Goal: Check status: Check status

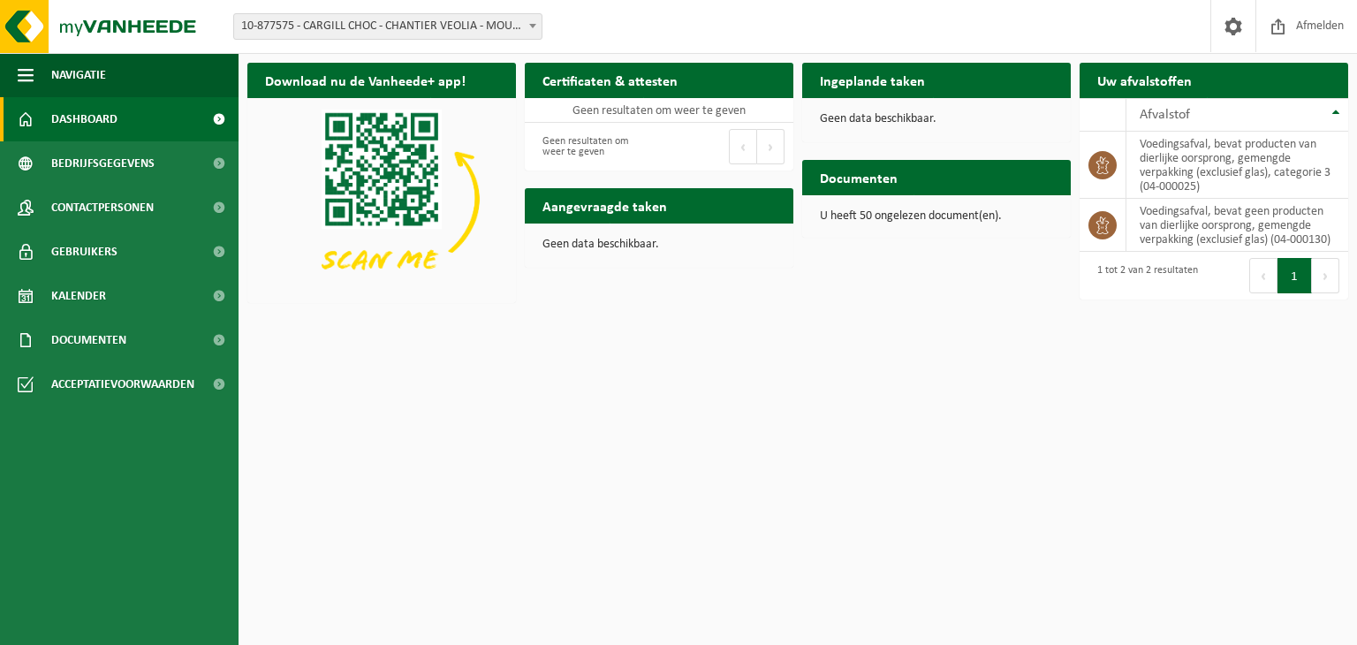
click at [312, 26] on span "10-877575 - CARGILL CHOC - CHANTIER VEOLIA - MOUSCRON" at bounding box center [387, 26] width 307 height 25
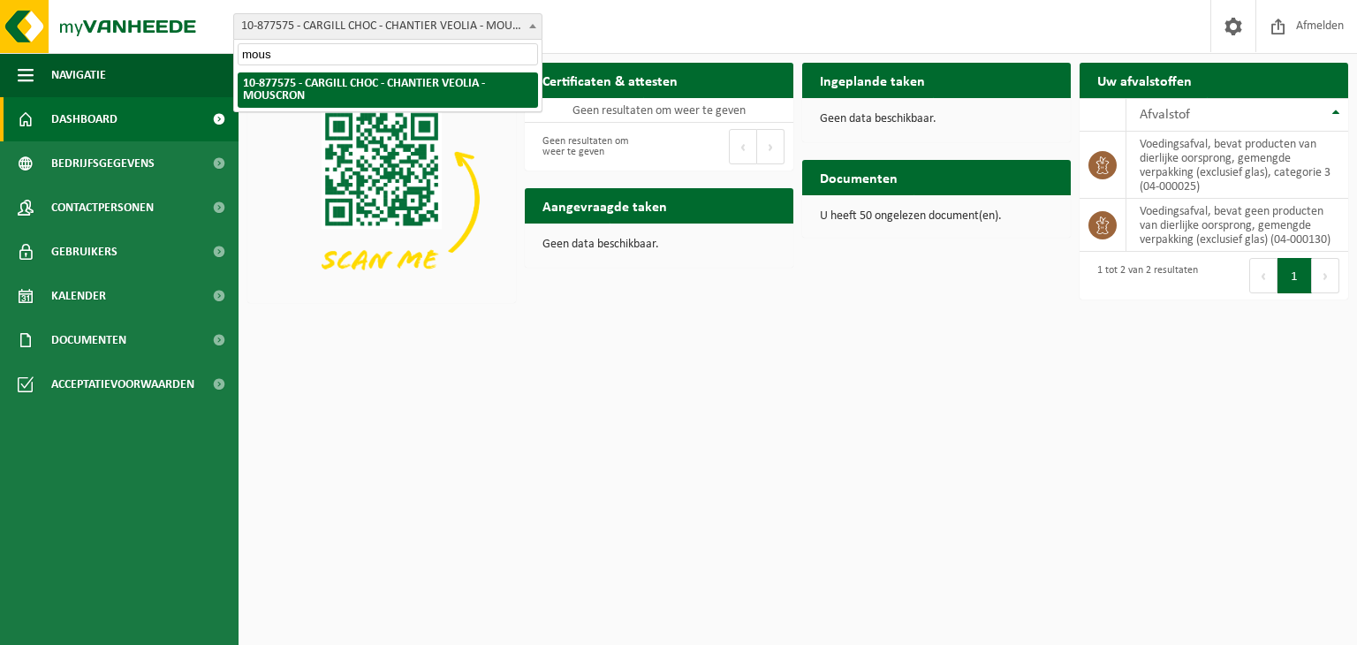
type input "mous"
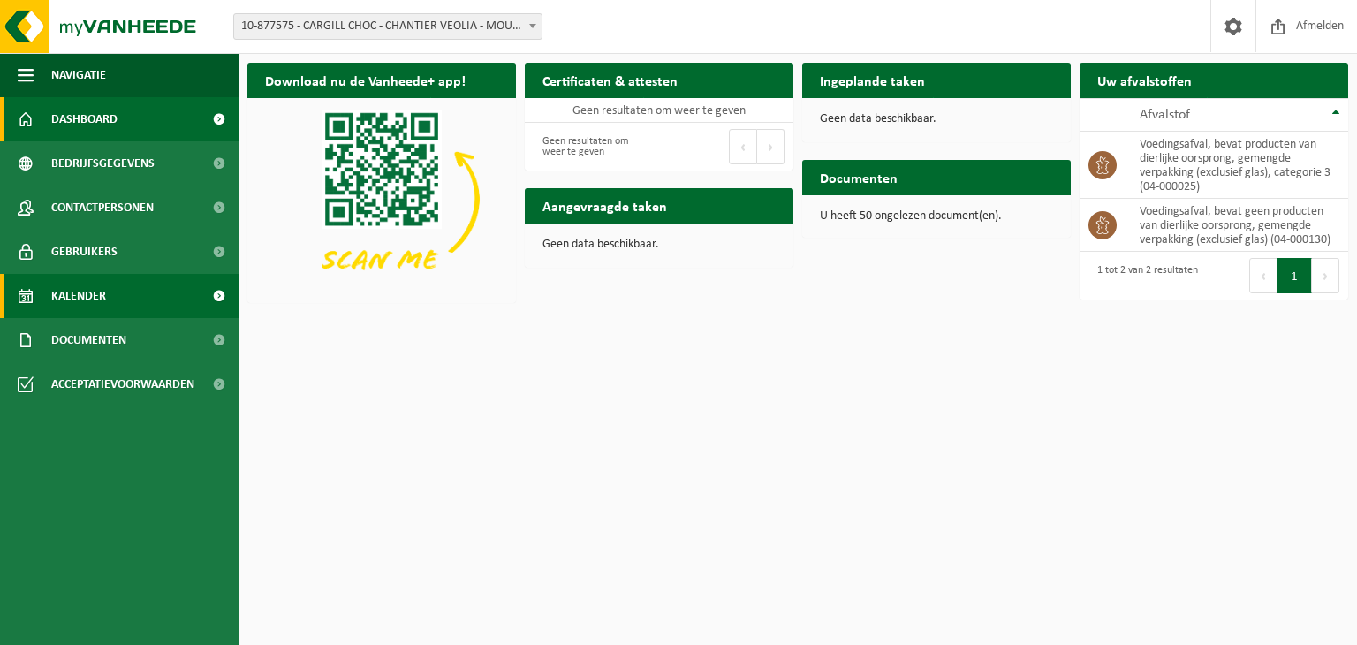
click at [116, 280] on link "Kalender" at bounding box center [119, 296] width 239 height 44
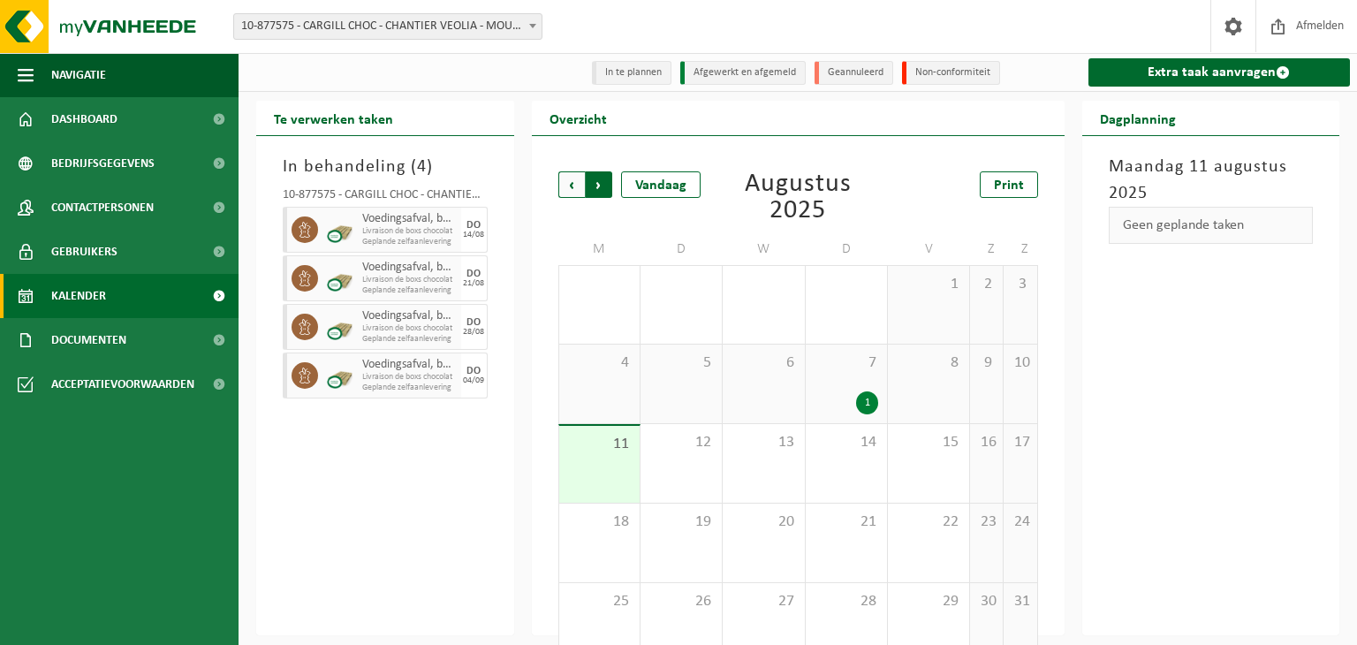
click at [569, 188] on span "Vorige" at bounding box center [571, 184] width 27 height 27
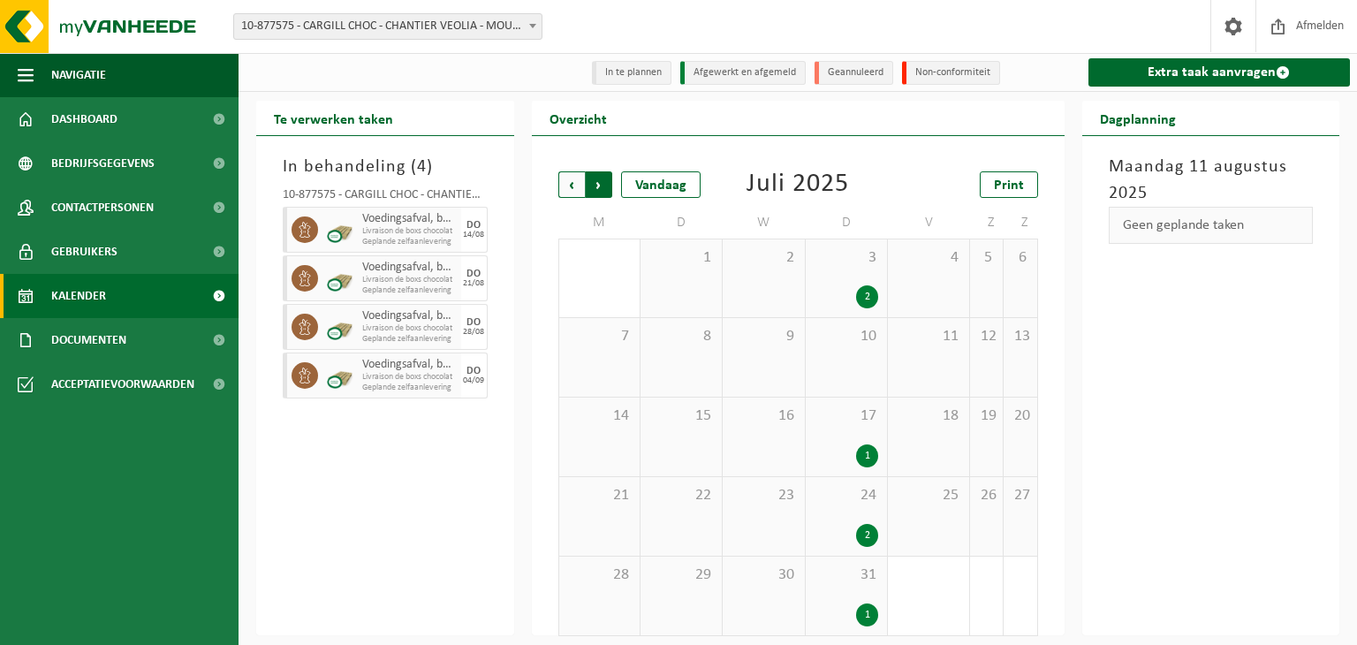
click at [572, 192] on span "Vorige" at bounding box center [571, 184] width 27 height 27
click at [942, 542] on div "1" at bounding box center [949, 535] width 22 height 23
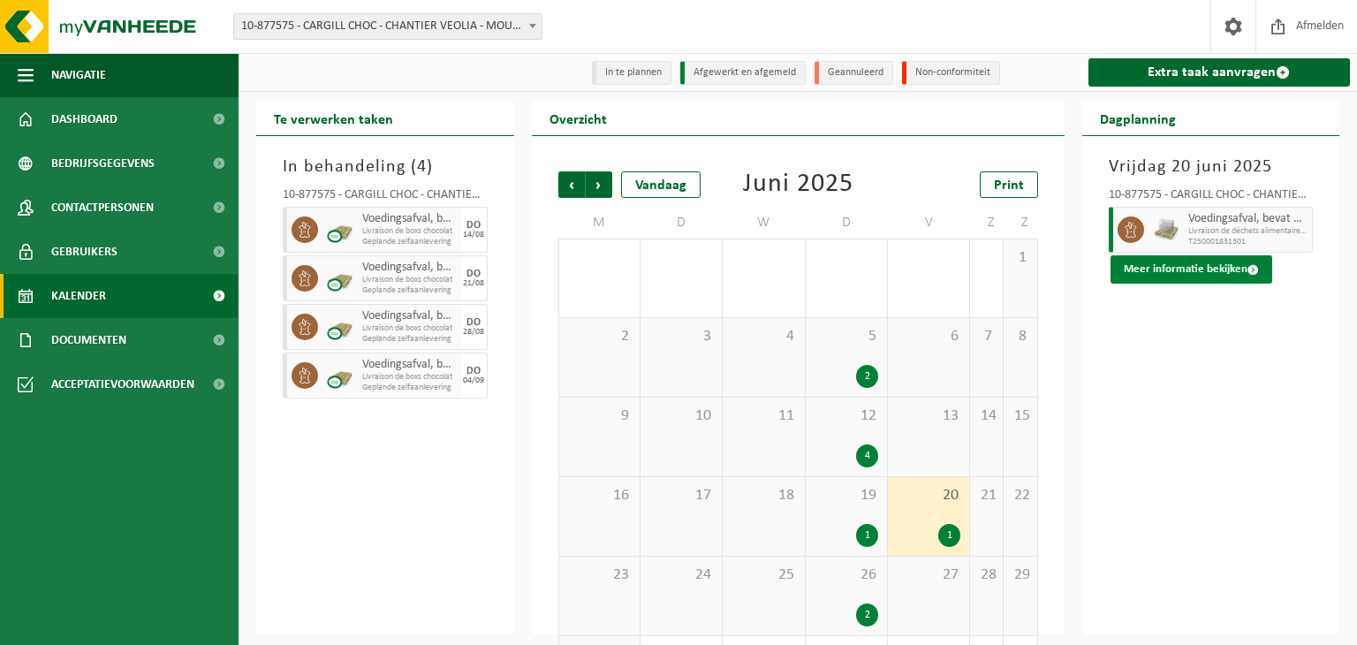
click at [1156, 265] on button "Meer informatie bekijken" at bounding box center [1191, 269] width 162 height 28
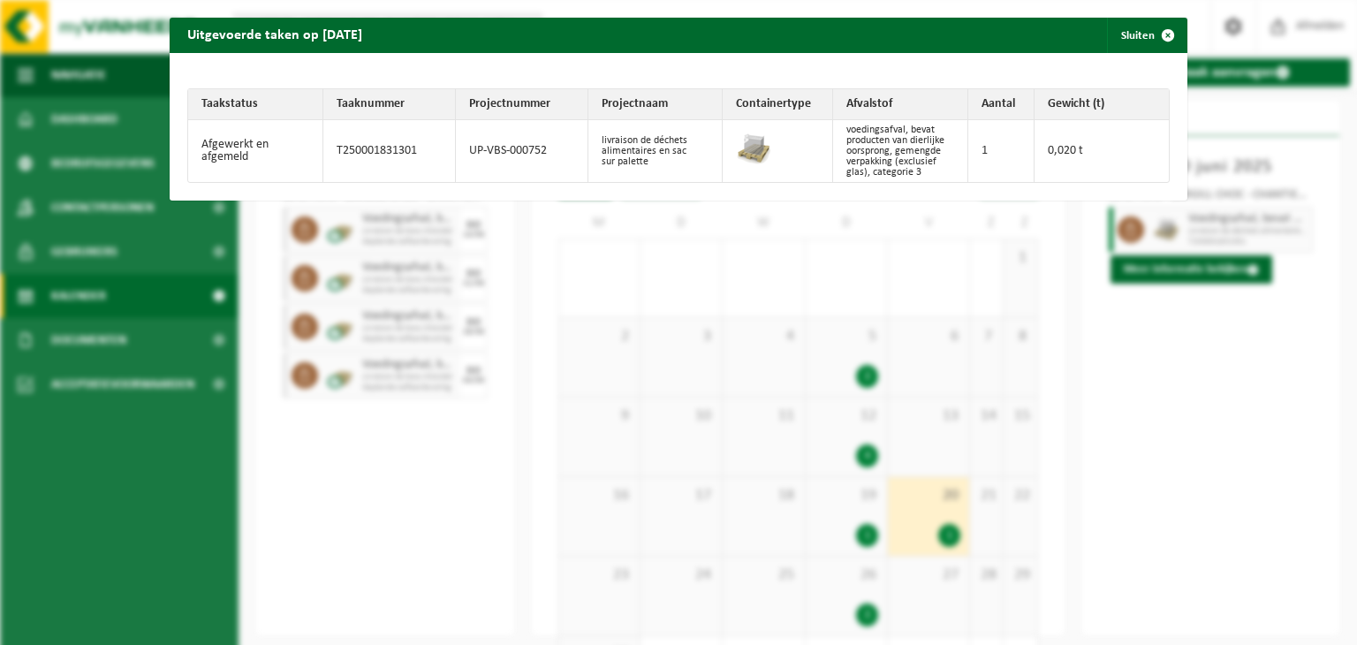
click at [1135, 428] on div "Uitgevoerde taken op [DATE] Sluiten Taakstatus Taaknummer Projectnummer Project…" at bounding box center [678, 322] width 1357 height 645
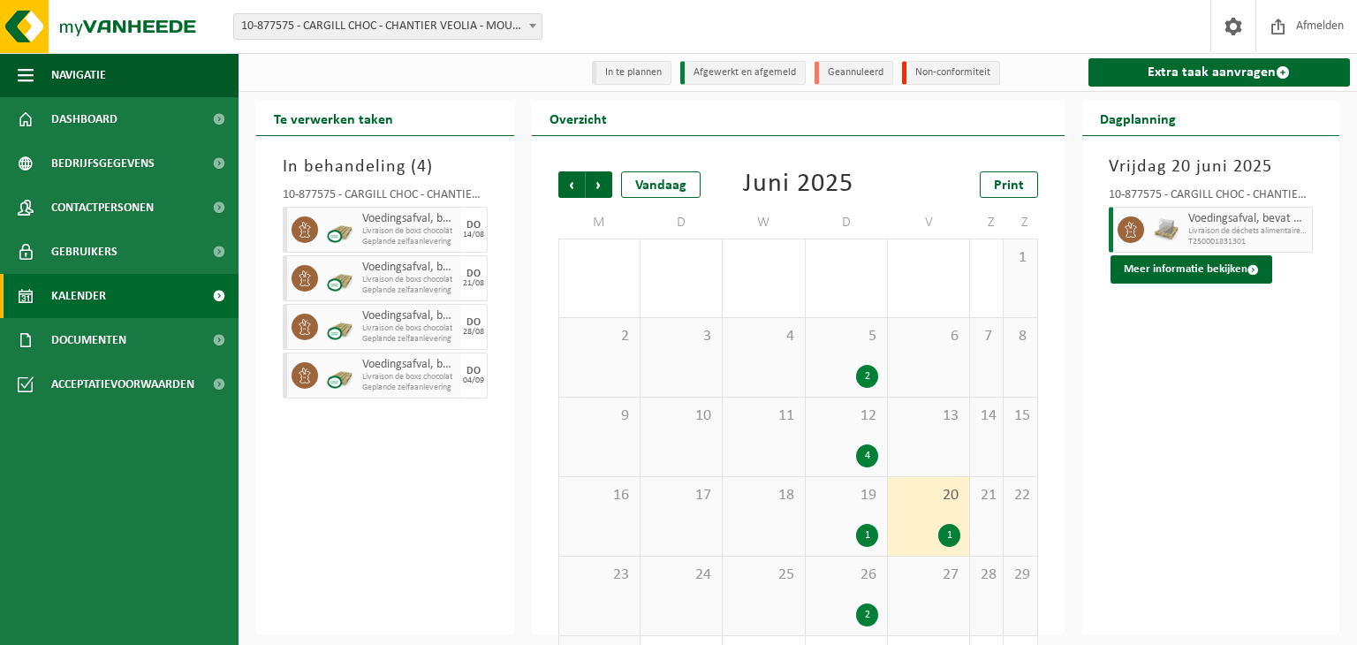
click at [870, 616] on div "2" at bounding box center [867, 614] width 22 height 23
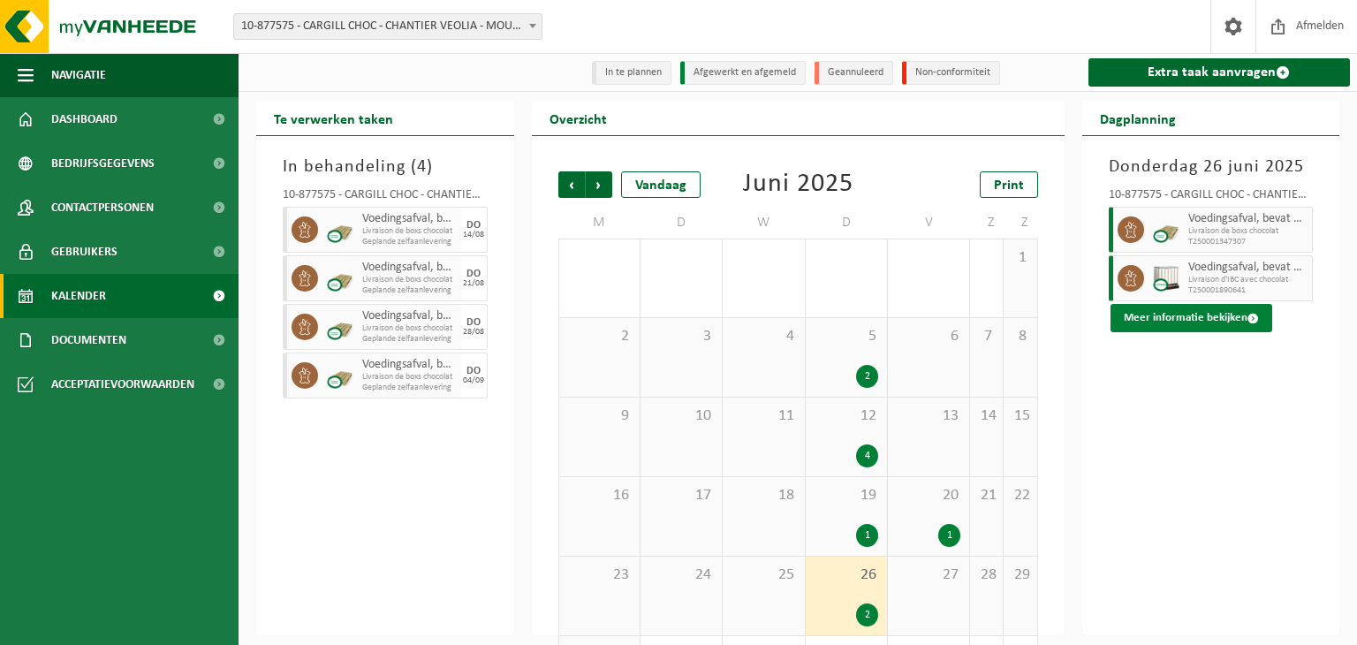
click at [1174, 318] on button "Meer informatie bekijken" at bounding box center [1191, 318] width 162 height 28
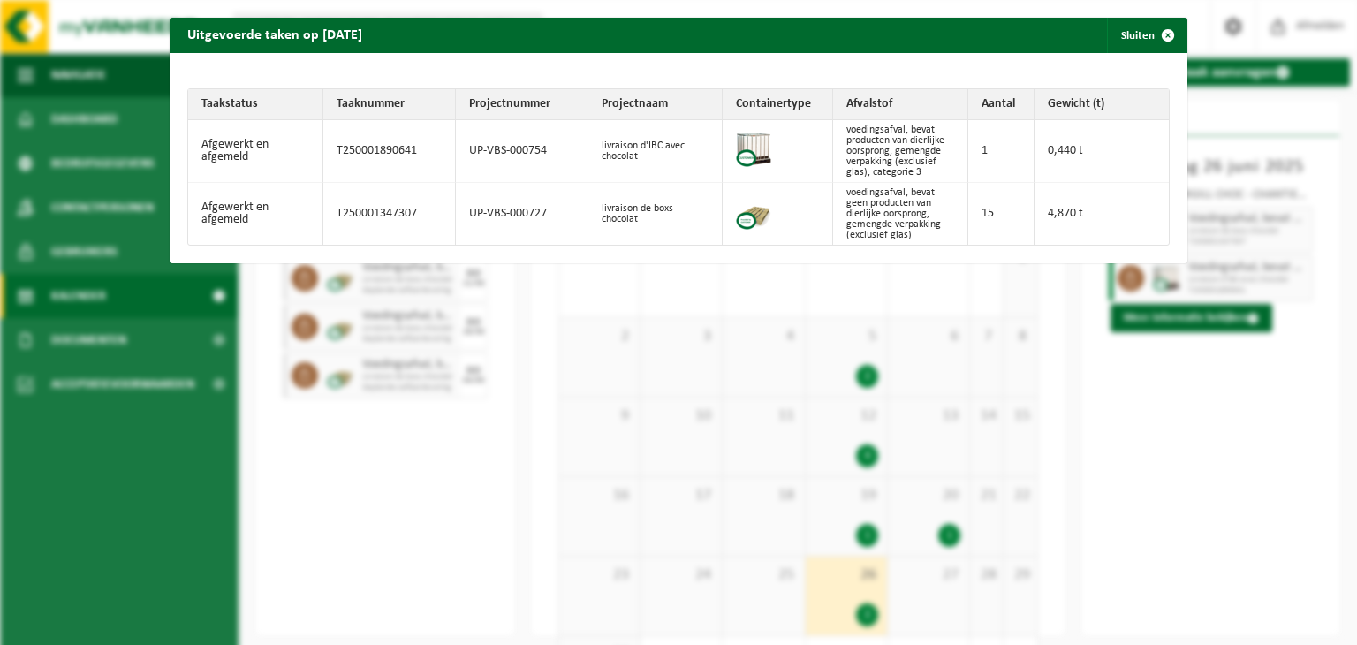
click at [1124, 395] on div "Uitgevoerde taken op [DATE] Sluiten Taakstatus Taaknummer Projectnummer Project…" at bounding box center [678, 322] width 1357 height 645
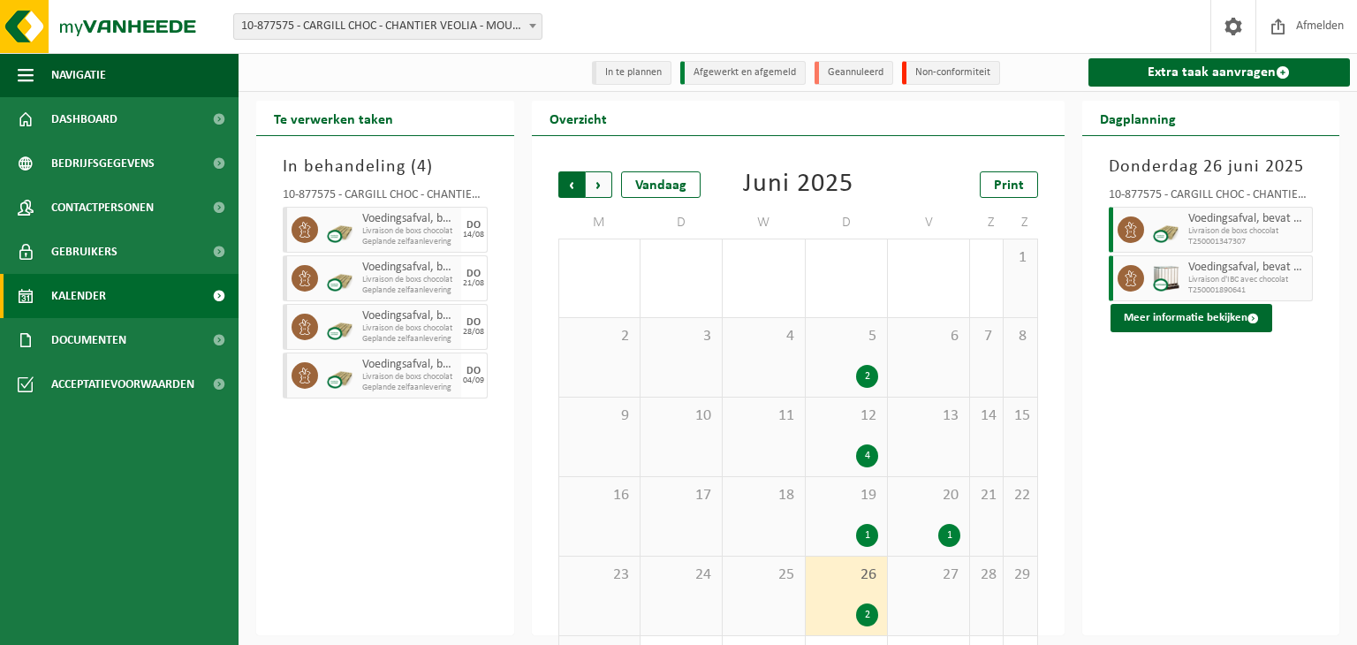
click at [600, 184] on span "Volgende" at bounding box center [599, 184] width 27 height 27
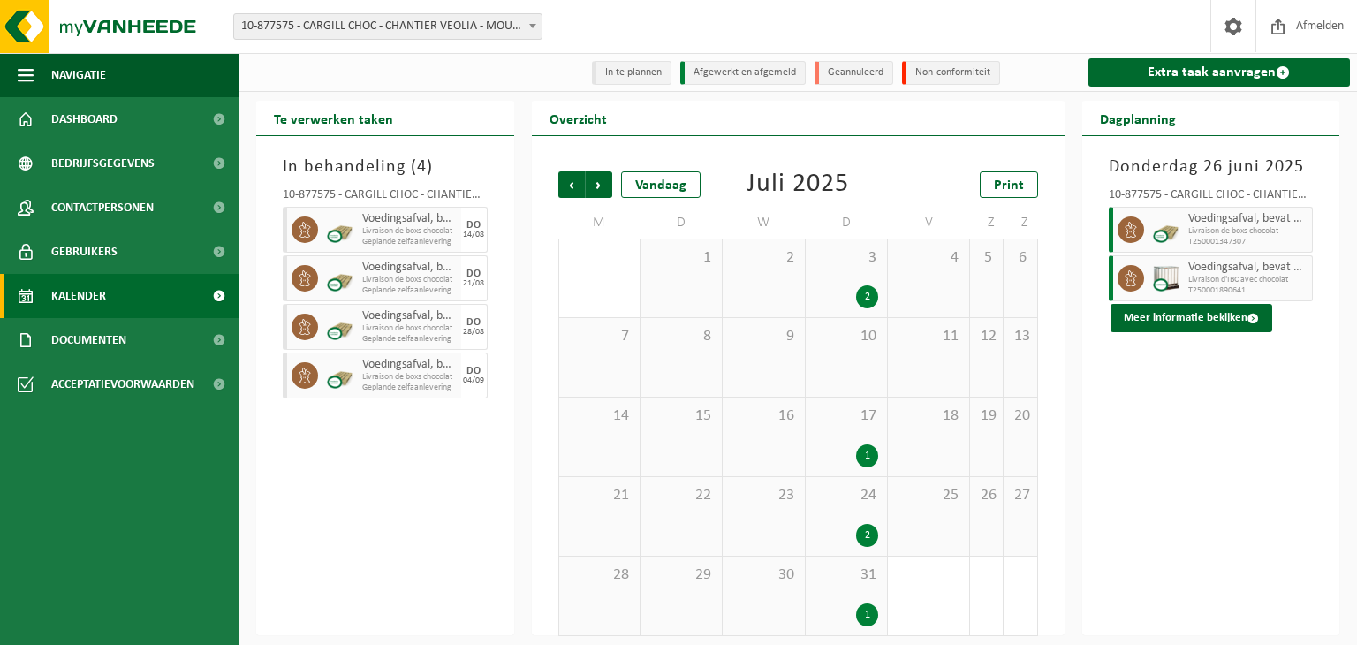
click at [865, 533] on div "2" at bounding box center [867, 535] width 22 height 23
click at [1184, 308] on button "Meer informatie bekijken" at bounding box center [1191, 318] width 162 height 28
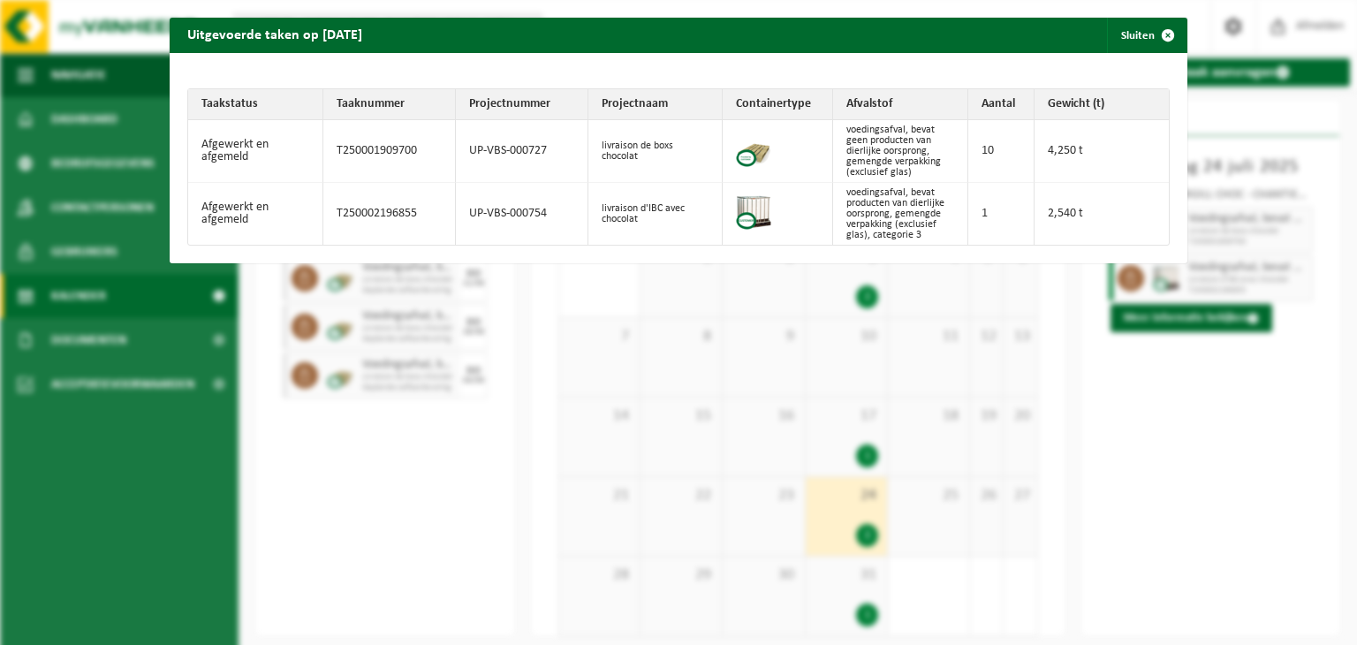
click at [1137, 437] on div "Uitgevoerde taken op [DATE] Sluiten Taakstatus Taaknummer Projectnummer Project…" at bounding box center [678, 322] width 1357 height 645
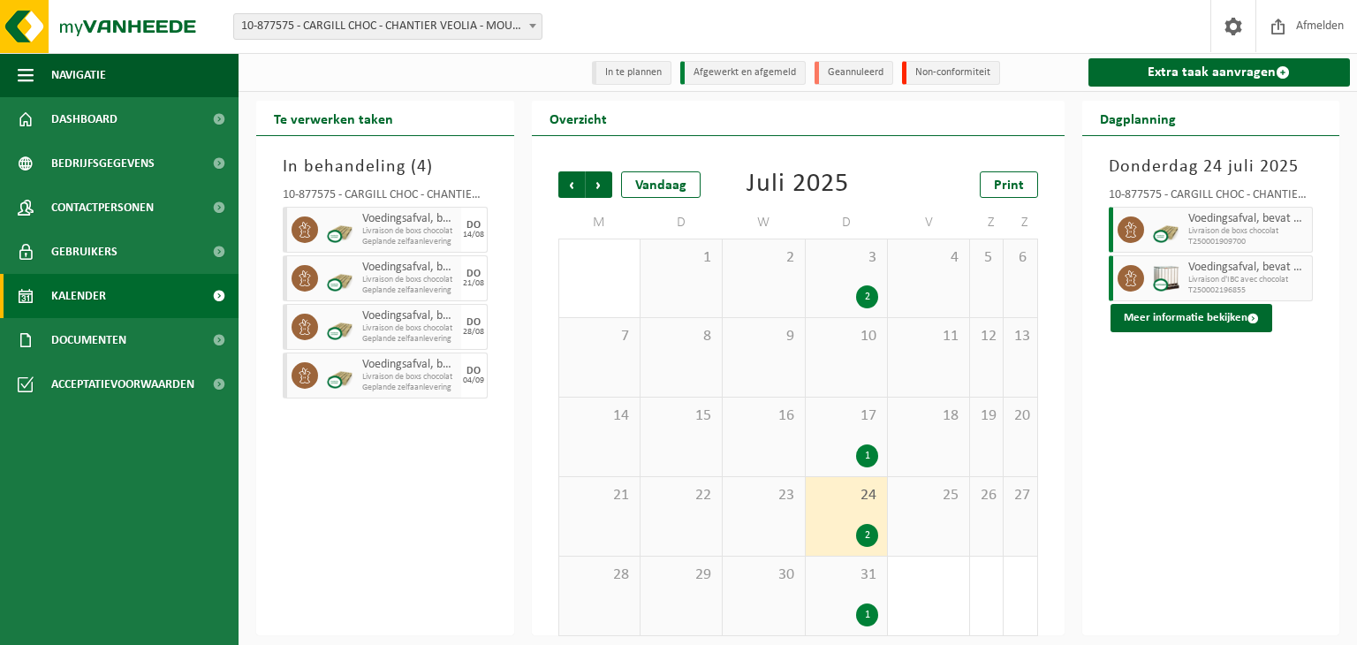
click at [1135, 436] on div "[DATE] 10-877575 - CARGILL CHOC - CHANTIER VEOLIA - MOUSCRON Voedingsafval, bev…" at bounding box center [1211, 385] width 258 height 499
click at [1172, 320] on button "Meer informatie bekijken" at bounding box center [1191, 318] width 162 height 28
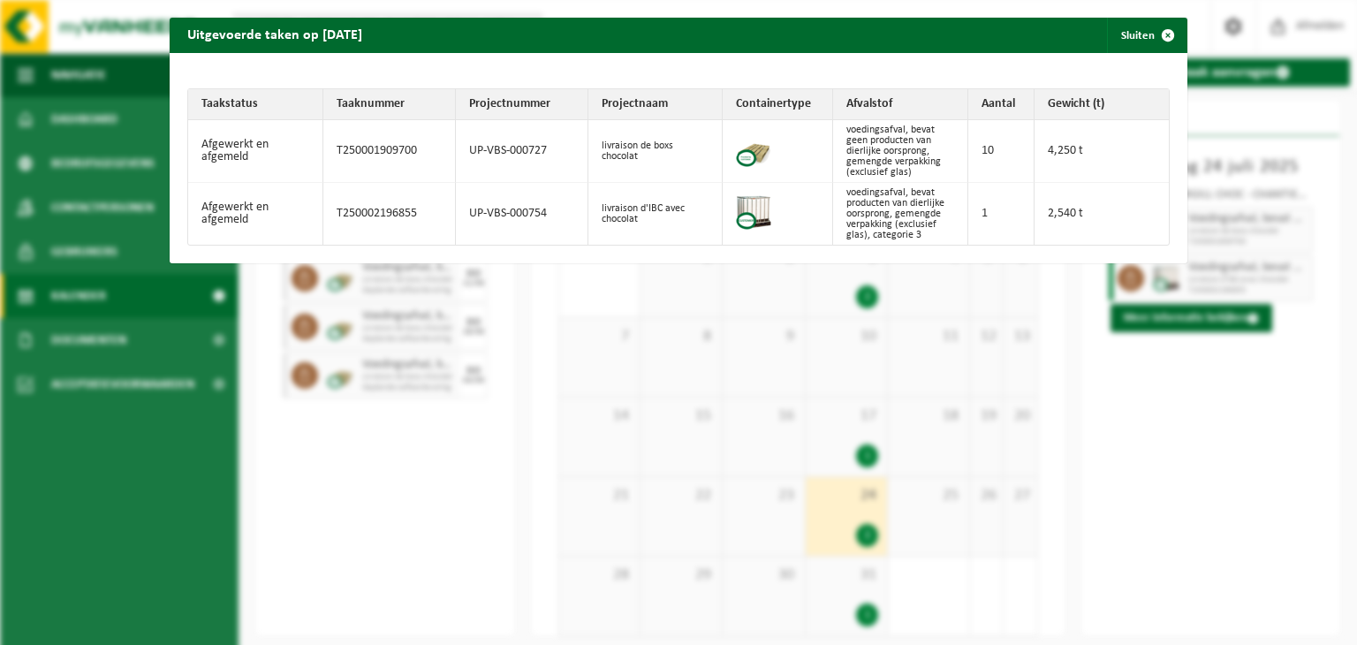
click at [367, 221] on td "T250002196855" at bounding box center [389, 214] width 133 height 62
copy td "T250002196855"
click at [1171, 34] on span "button" at bounding box center [1167, 35] width 35 height 35
